Goal: Use online tool/utility: Utilize a website feature to perform a specific function

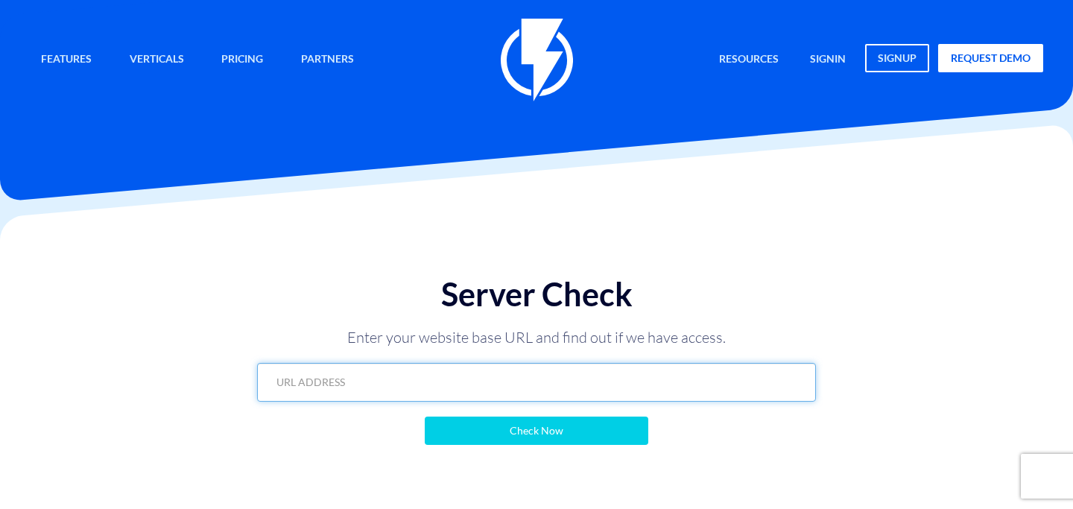
click at [529, 379] on input "text" at bounding box center [536, 382] width 559 height 39
paste input "https://www.emanuel-online.com/flashy?export=products&store_id=0&limit=100&page…"
type input "https://www.emanuel-online.com/flashy?export=products&store_id=0&limit=100&page…"
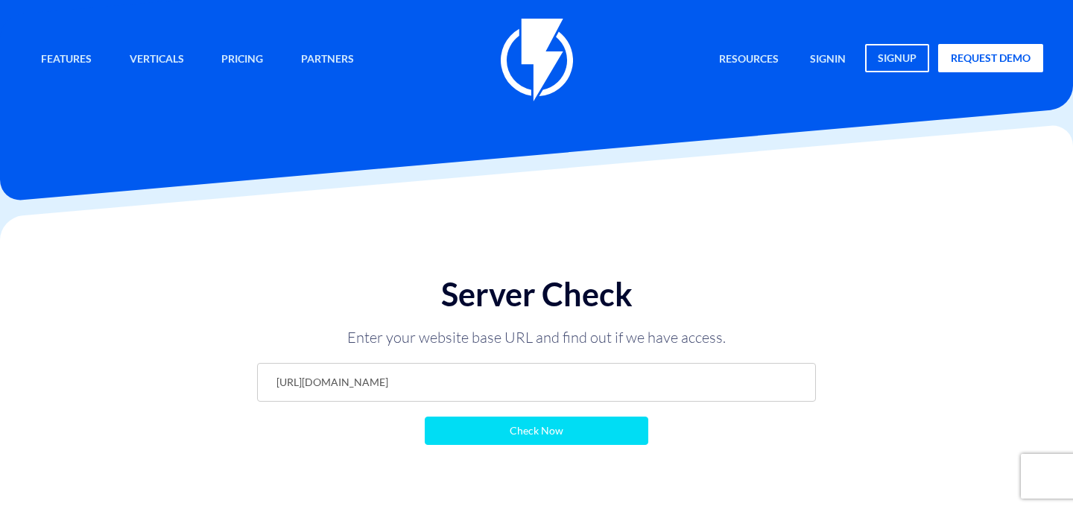
scroll to position [0, 0]
click at [541, 423] on input "Check Now" at bounding box center [537, 431] width 224 height 28
